Goal: Task Accomplishment & Management: Use online tool/utility

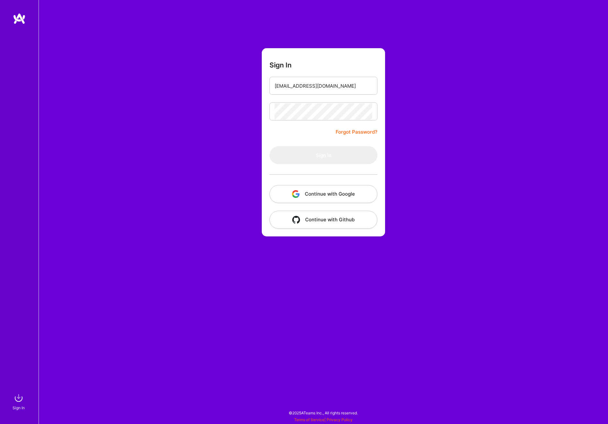
type input "[EMAIL_ADDRESS][DOMAIN_NAME]"
click at [324, 155] on button "Sign In" at bounding box center [324, 155] width 108 height 18
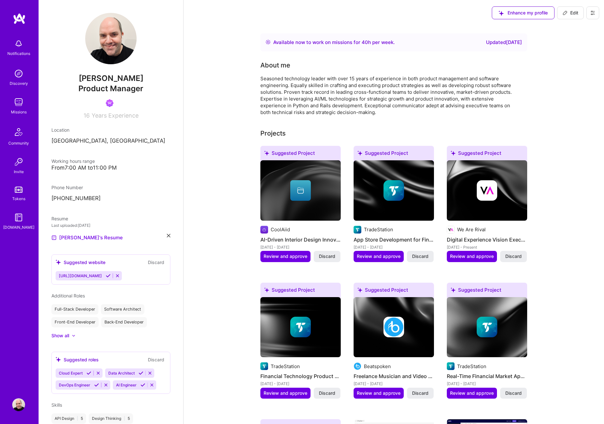
click at [18, 94] on div "Notifications Discovery Missions Community Invite Tokens [DOMAIN_NAME]" at bounding box center [19, 133] width 39 height 195
click at [16, 100] on img at bounding box center [18, 102] width 13 height 13
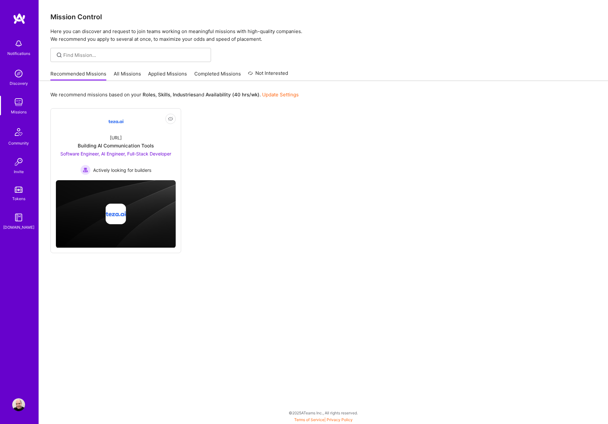
click at [135, 73] on link "All Missions" at bounding box center [127, 75] width 27 height 11
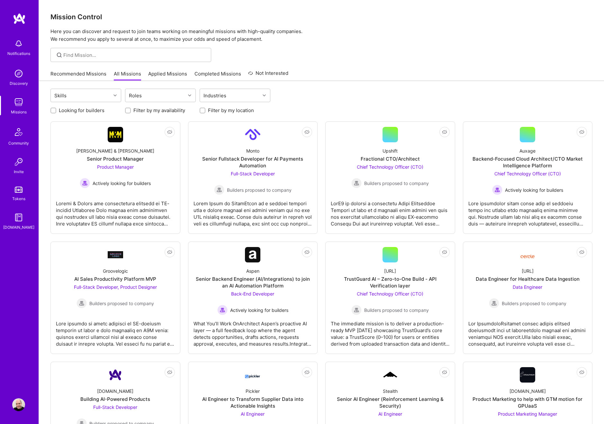
drag, startPoint x: 52, startPoint y: 110, endPoint x: 136, endPoint y: 113, distance: 83.6
click at [53, 110] on input "Looking for builders" at bounding box center [54, 111] width 4 height 4
checkbox input "true"
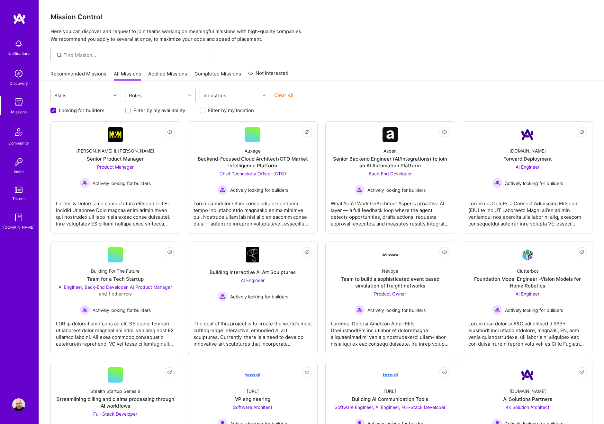
click at [201, 110] on input "Filter by my location" at bounding box center [203, 111] width 4 height 4
checkbox input "true"
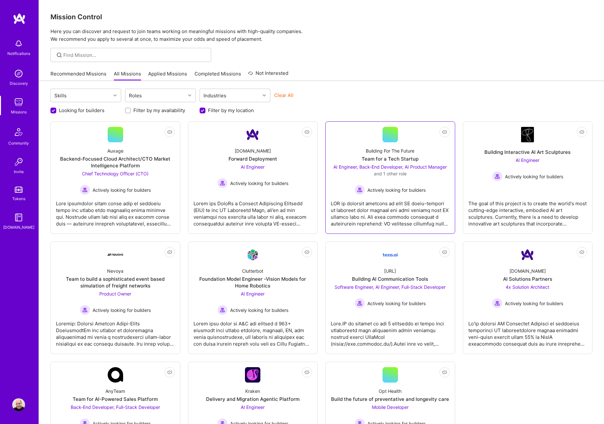
click at [387, 141] on div at bounding box center [389, 134] width 15 height 15
click at [174, 76] on link "Applied Missions" at bounding box center [167, 75] width 39 height 11
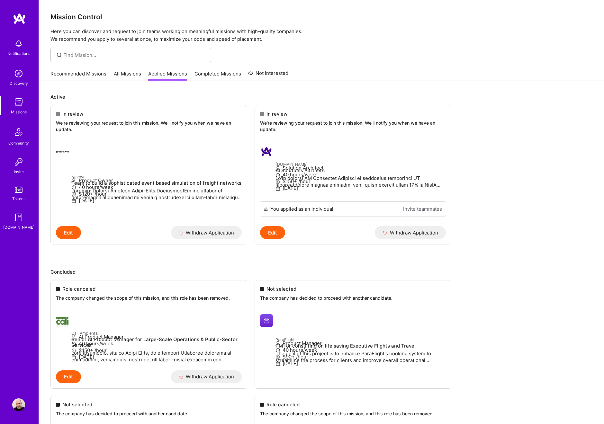
click at [23, 74] on img at bounding box center [18, 73] width 13 height 13
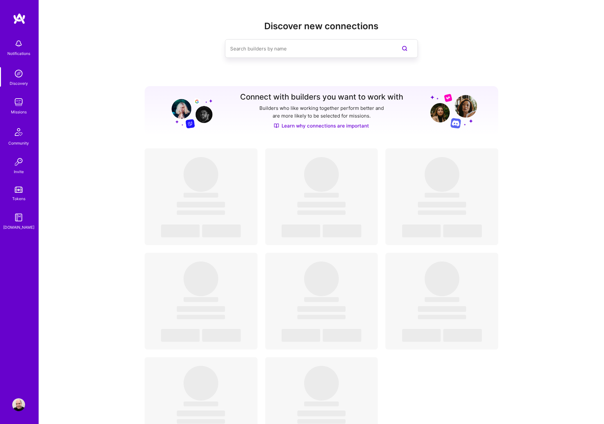
click at [22, 41] on img at bounding box center [18, 43] width 13 height 13
click at [22, 22] on img at bounding box center [19, 19] width 13 height 12
